Goal: Navigation & Orientation: Find specific page/section

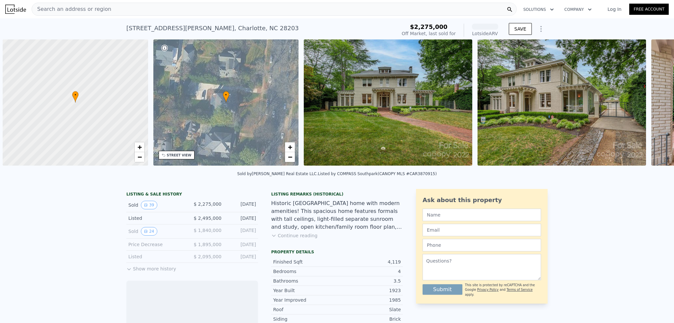
scroll to position [0, 3]
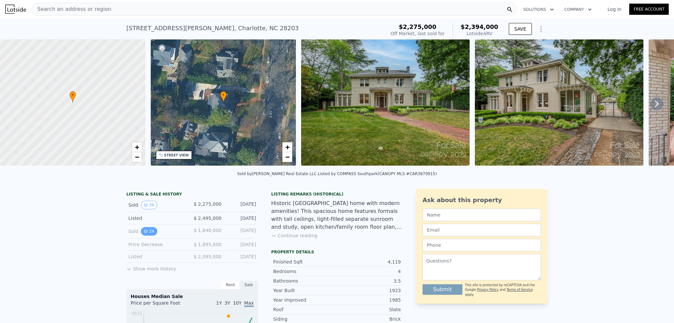
click at [147, 236] on button "24" at bounding box center [149, 231] width 16 height 9
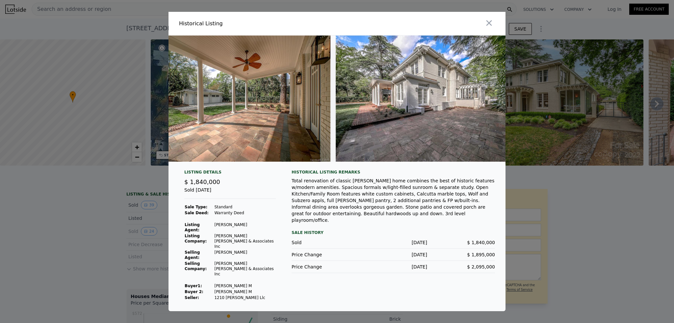
scroll to position [0, 4146]
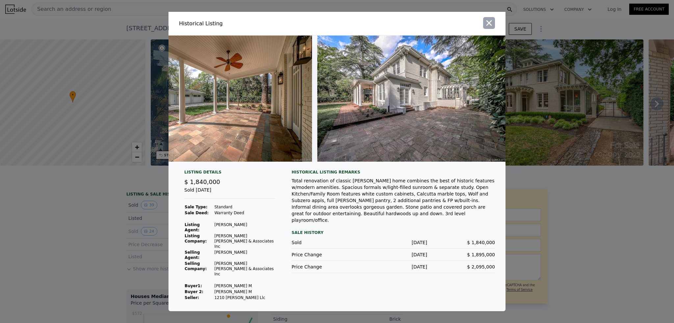
click at [491, 28] on icon "button" at bounding box center [488, 22] width 9 height 9
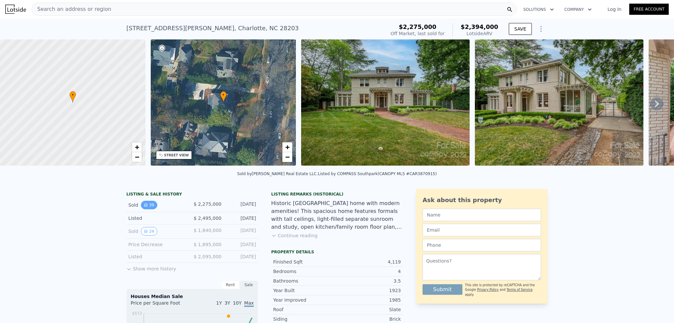
click at [143, 210] on button "39" at bounding box center [149, 205] width 16 height 9
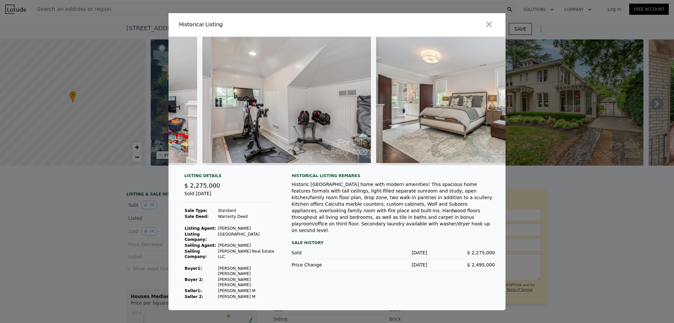
scroll to position [0, 4868]
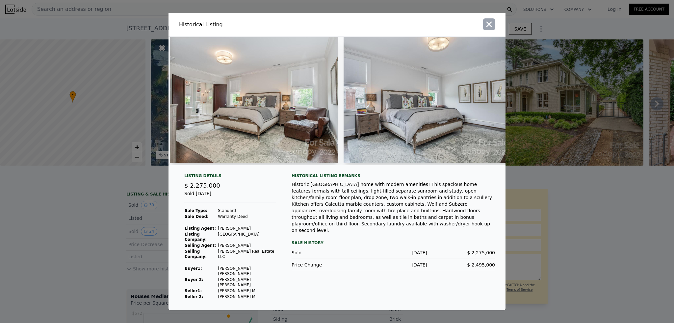
click at [493, 29] on icon "button" at bounding box center [488, 24] width 9 height 9
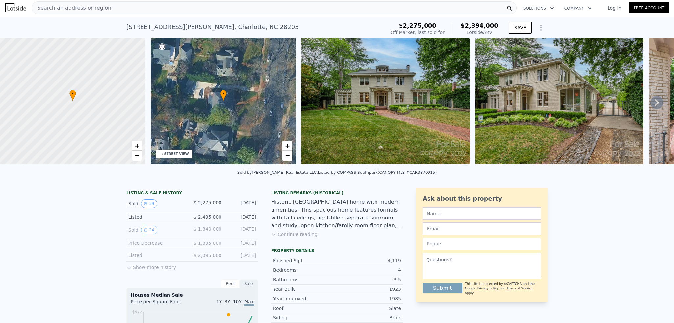
scroll to position [0, 0]
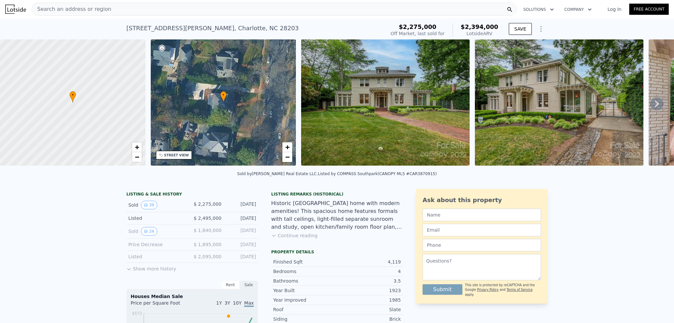
click at [243, 9] on div "Search an address or region" at bounding box center [274, 9] width 485 height 13
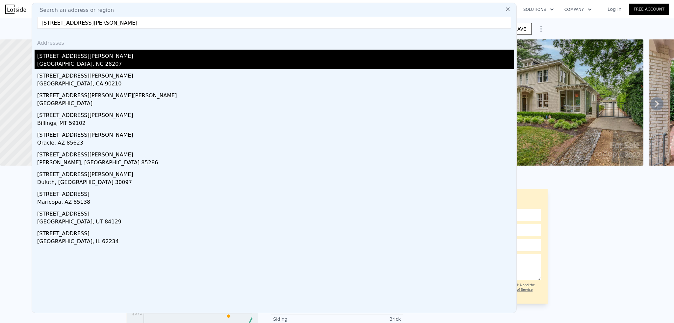
type input "[STREET_ADDRESS][PERSON_NAME]"
click at [69, 58] on div "[STREET_ADDRESS][PERSON_NAME]" at bounding box center [275, 55] width 476 height 11
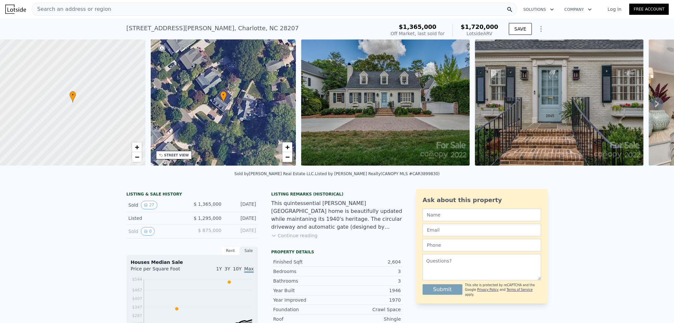
click at [201, 8] on div "Search an address or region" at bounding box center [274, 9] width 485 height 13
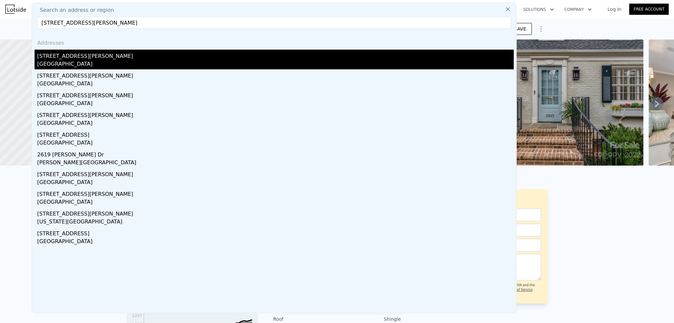
type input "[STREET_ADDRESS][PERSON_NAME]"
click at [66, 62] on div "[GEOGRAPHIC_DATA]" at bounding box center [275, 64] width 476 height 9
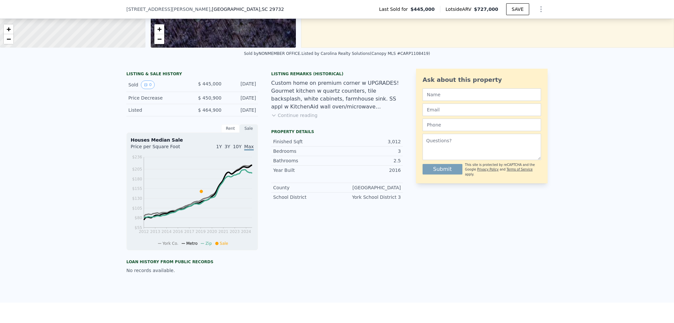
scroll to position [129, 0]
